Goal: Task Accomplishment & Management: Complete application form

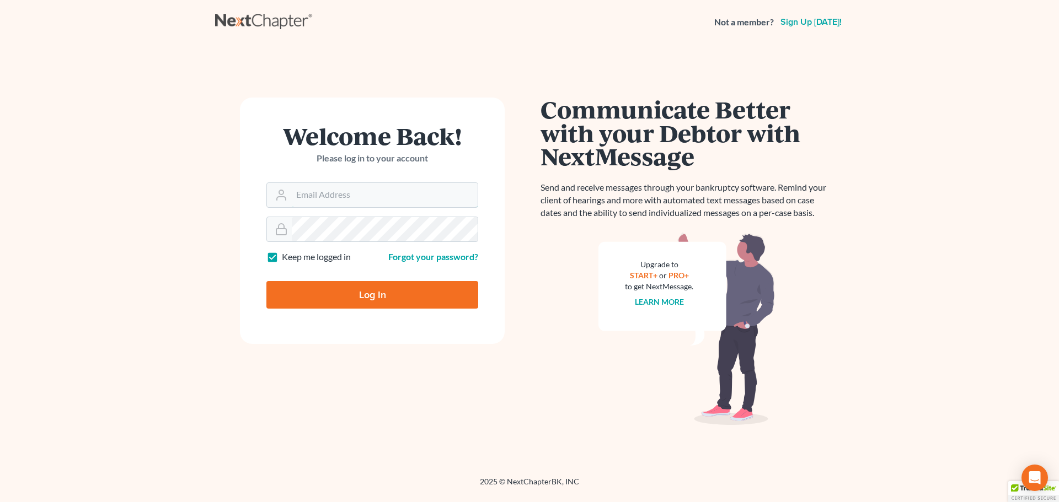
type input "[EMAIL_ADDRESS][DOMAIN_NAME]"
click at [373, 299] on input "Log In" at bounding box center [372, 295] width 212 height 28
type input "Thinking..."
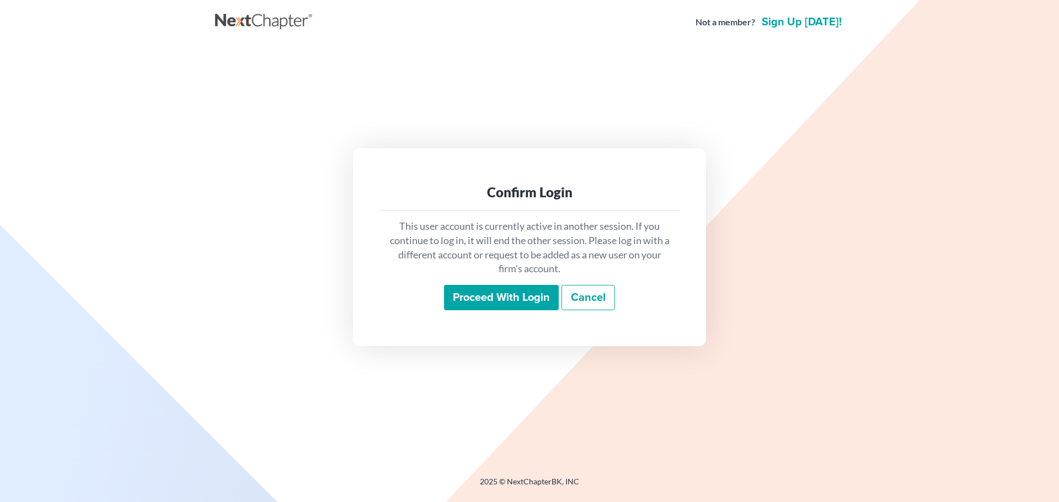
click at [495, 301] on input "Proceed with login" at bounding box center [501, 297] width 115 height 25
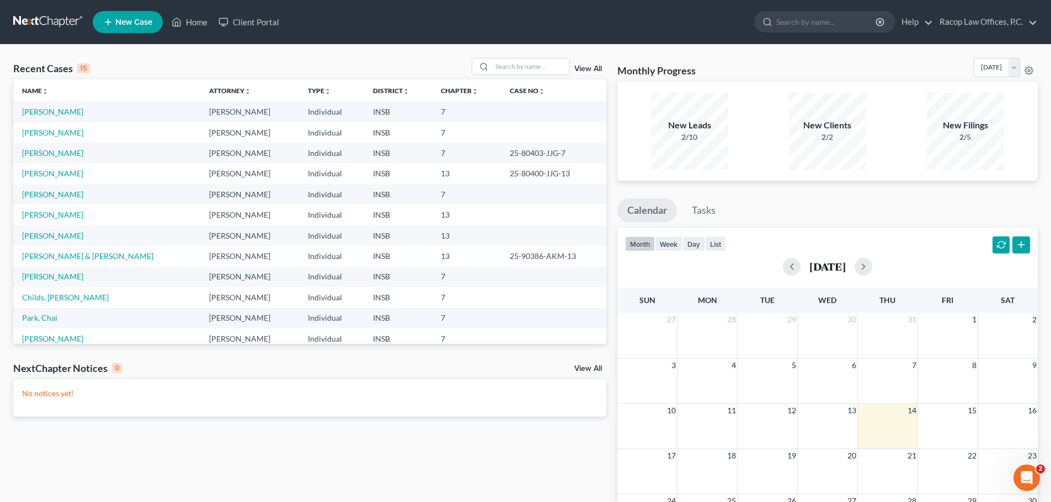
click at [128, 25] on span "New Case" at bounding box center [133, 22] width 37 height 8
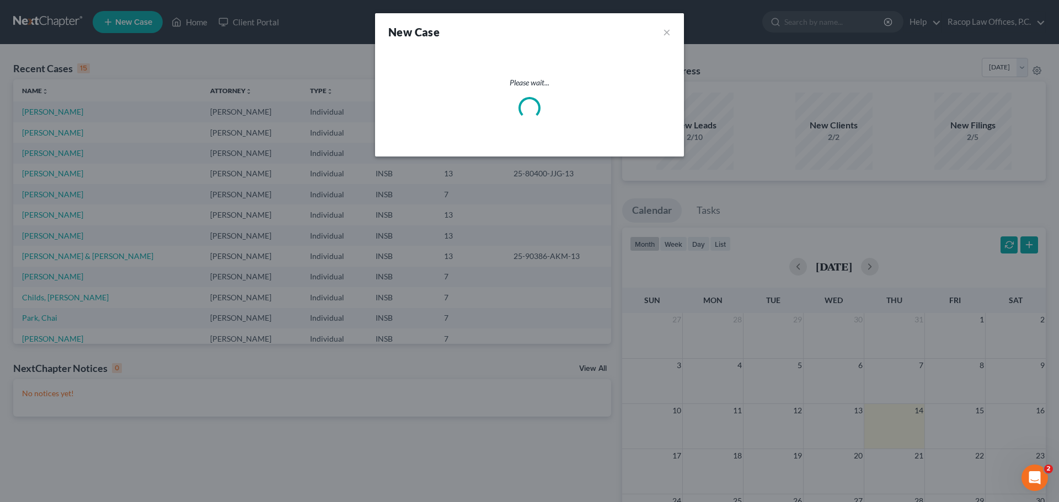
select select "28"
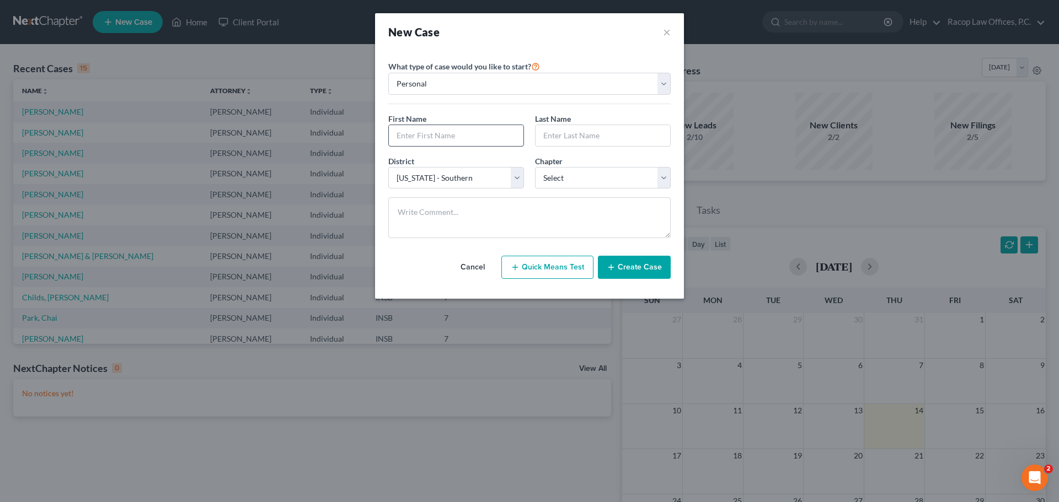
click at [440, 140] on input "text" at bounding box center [456, 135] width 135 height 21
type input "[PERSON_NAME]"
click at [560, 180] on select "Select 7 11 12 13" at bounding box center [603, 178] width 136 height 22
select select "0"
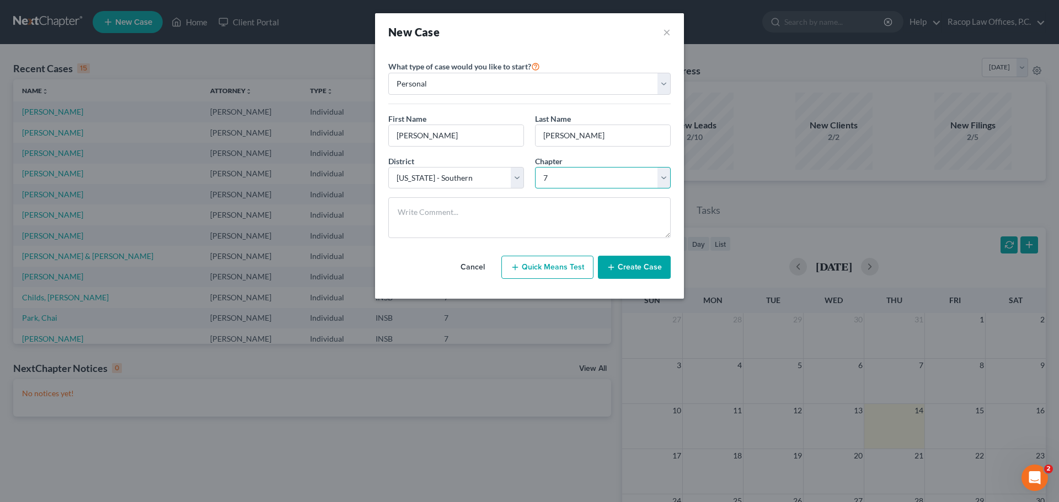
click at [535, 167] on select "Select 7 11 12 13" at bounding box center [603, 178] width 136 height 22
click at [631, 270] on button "Create Case" at bounding box center [634, 267] width 73 height 23
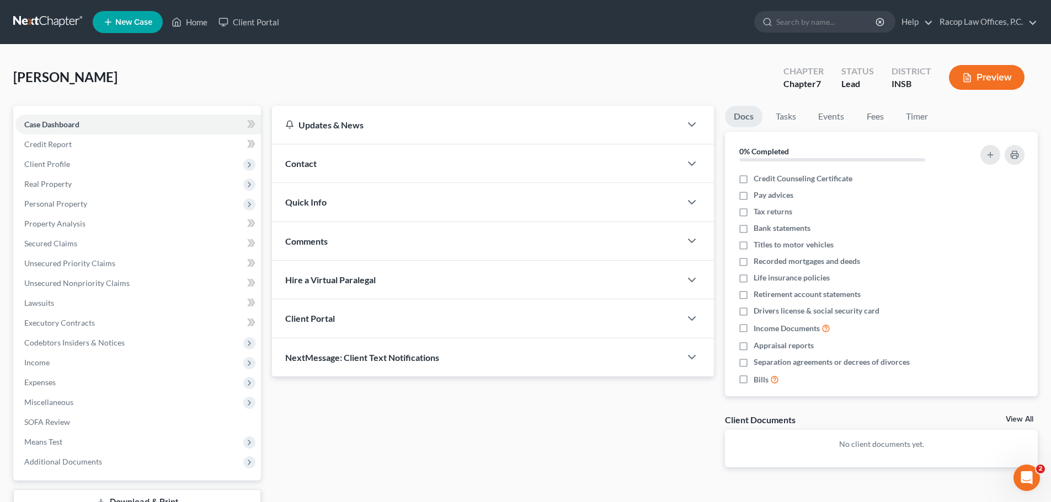
click at [326, 318] on span "Client Portal" at bounding box center [310, 318] width 50 height 10
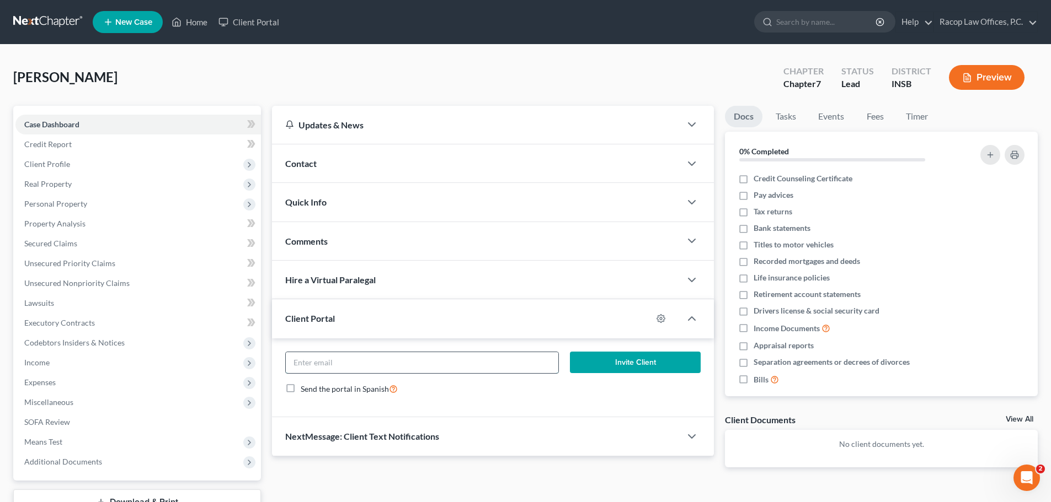
click at [362, 362] on input "email" at bounding box center [422, 362] width 272 height 21
paste input "[EMAIL_ADDRESS][DOMAIN_NAME]"
type input "[EMAIL_ADDRESS][DOMAIN_NAME]"
click at [613, 365] on button "Invite Client" at bounding box center [635, 363] width 131 height 22
